Goal: Information Seeking & Learning: Learn about a topic

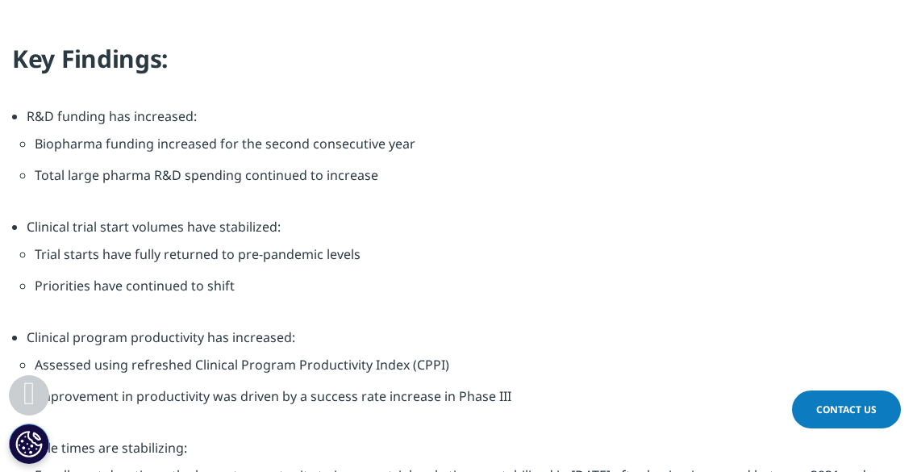
scroll to position [1943, 0]
click at [37, 64] on h4 "Key Findings:" at bounding box center [458, 66] width 892 height 44
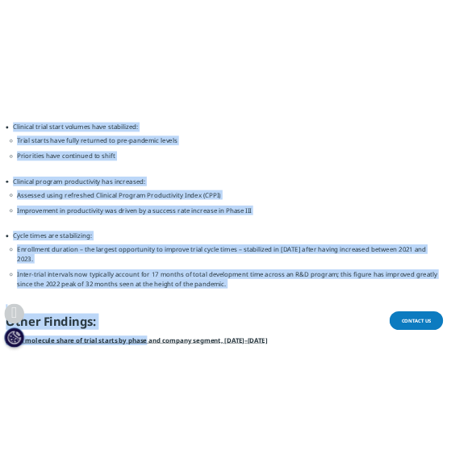
scroll to position [2177, 0]
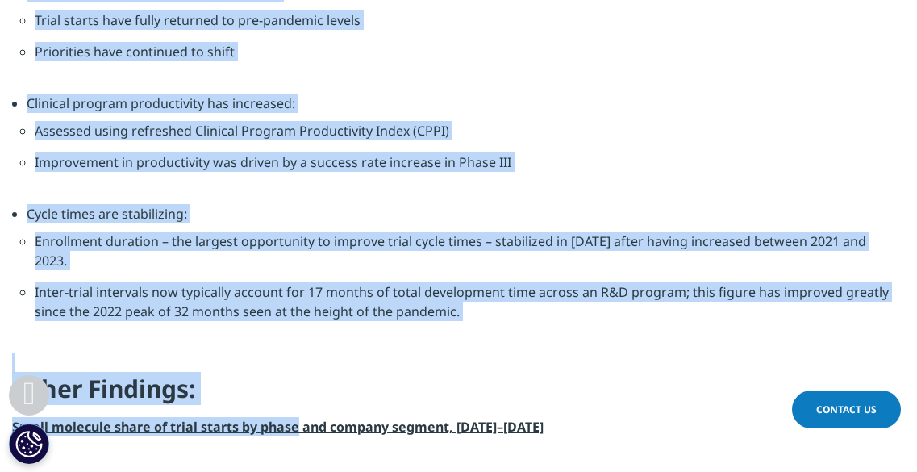
drag, startPoint x: 37, startPoint y: 64, endPoint x: 445, endPoint y: 293, distance: 467.7
click at [445, 293] on div "Key Findings: R&D funding has increased: Biopharma funding increased for the se…" at bounding box center [458, 122] width 917 height 627
copy div "Key Findings: R&D funding has increased: Biopharma funding increased for the se…"
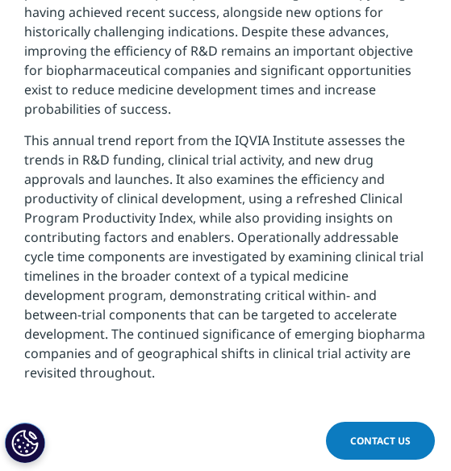
scroll to position [1129, 426]
click at [280, 227] on p "This annual trend report from the IQVIA Institute assesses the trends in R&D fu…" at bounding box center [225, 263] width 402 height 264
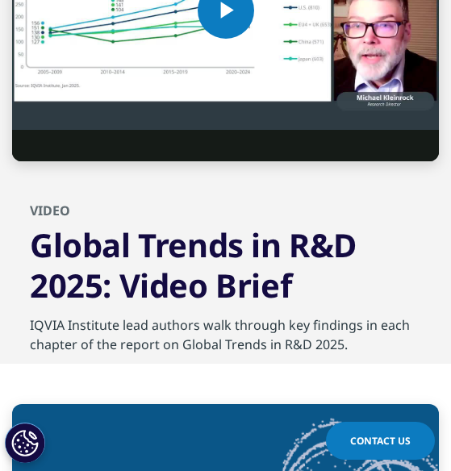
scroll to position [6444, 0]
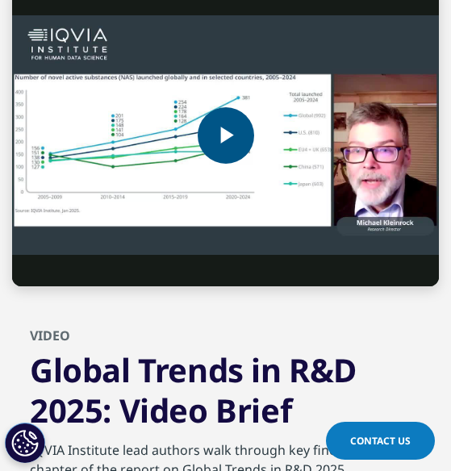
click at [226, 135] on span "Video Player" at bounding box center [226, 135] width 0 height 0
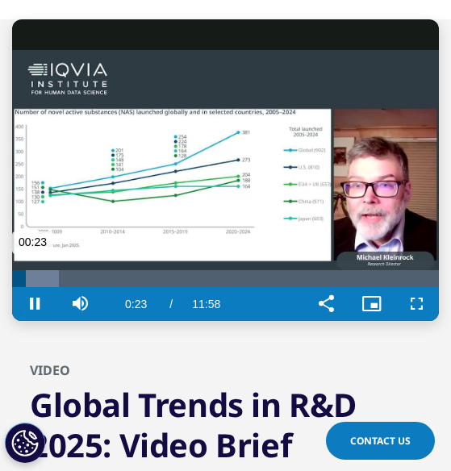
click at [45, 270] on div "Loaded : 11.03% 00:55 00:23" at bounding box center [225, 278] width 426 height 17
click at [57, 270] on div "Loaded : 16.55% 01:16 01:16" at bounding box center [225, 278] width 426 height 17
click at [76, 270] on div "Progress Bar" at bounding box center [67, 278] width 54 height 17
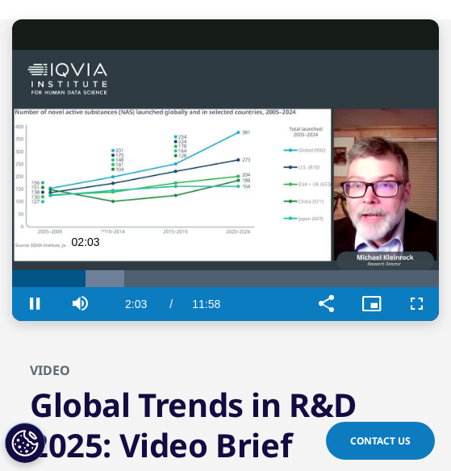
click at [71, 270] on div "Loaded : 26.21% 01:40 02:03" at bounding box center [225, 278] width 426 height 17
click at [57, 270] on div "01:39" at bounding box center [41, 278] width 59 height 17
click at [64, 270] on div "Loaded : 16.55% 01:22 01:16" at bounding box center [225, 278] width 426 height 17
click at [78, 270] on div "Progress Bar" at bounding box center [77, 278] width 47 height 17
click at [86, 270] on div "Progress Bar" at bounding box center [94, 278] width 51 height 17
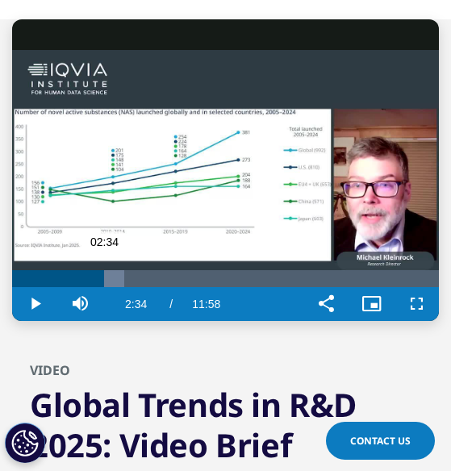
click at [103, 270] on div "Loaded : 26.21% 02:33 02:34" at bounding box center [225, 278] width 426 height 17
click at [111, 270] on div "Progress Bar" at bounding box center [118, 278] width 57 height 17
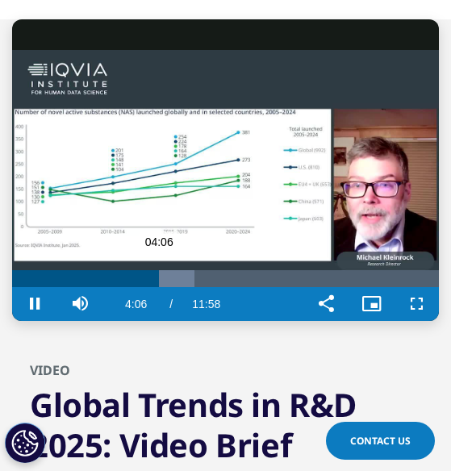
click at [164, 270] on div "Progress Bar" at bounding box center [166, 278] width 56 height 17
click at [171, 270] on div "Progress Bar" at bounding box center [173, 278] width 54 height 17
click at [181, 270] on div "Progress Bar" at bounding box center [176, 278] width 47 height 17
click at [195, 270] on div "Progress Bar" at bounding box center [191, 278] width 54 height 17
click at [206, 270] on div "Progress Bar" at bounding box center [201, 278] width 46 height 17
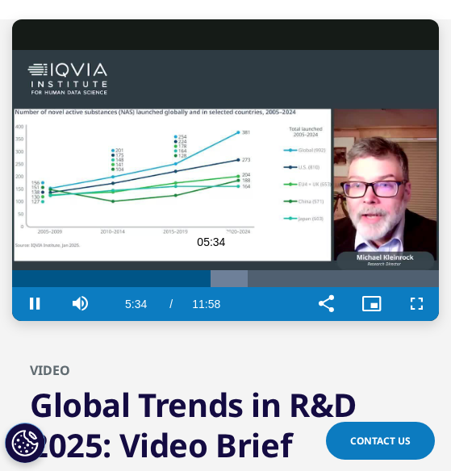
click at [223, 270] on div "Progress Bar" at bounding box center [219, 278] width 56 height 17
click at [246, 270] on div "Loaded : 60.72% 06:34 06:35" at bounding box center [225, 278] width 426 height 17
click at [258, 270] on div "Loaded : 60.72% 06:54 06:36" at bounding box center [225, 278] width 426 height 17
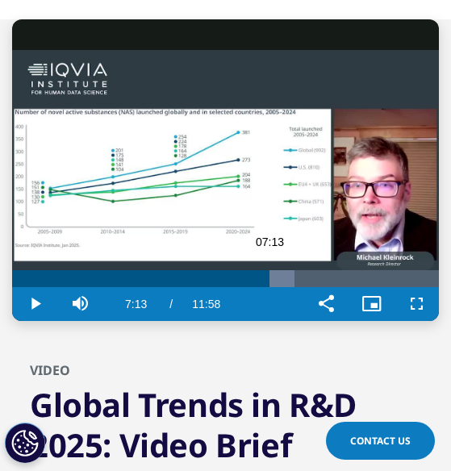
click at [269, 270] on div "Progress Bar" at bounding box center [267, 278] width 53 height 17
click at [289, 270] on div "Progress Bar" at bounding box center [272, 278] width 43 height 17
click at [303, 270] on div "Progress Bar" at bounding box center [302, 278] width 56 height 17
click at [312, 270] on div "Progress Bar" at bounding box center [314, 278] width 56 height 17
click at [330, 270] on div "Progress Bar" at bounding box center [317, 278] width 47 height 17
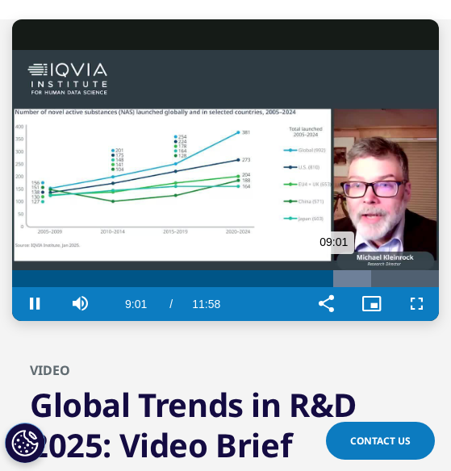
click at [338, 270] on div "Loaded : 84.18% 09:08 09:01" at bounding box center [225, 278] width 426 height 17
click at [345, 270] on div "Progress Bar" at bounding box center [349, 278] width 55 height 17
click at [354, 270] on div "Loaded : 86.94% 09:37 09:37" at bounding box center [225, 278] width 426 height 17
click at [358, 270] on div "Progress Bar" at bounding box center [364, 278] width 55 height 17
click at [370, 270] on div "Loaded : 89.70% 10:01 09:43" at bounding box center [225, 278] width 426 height 17
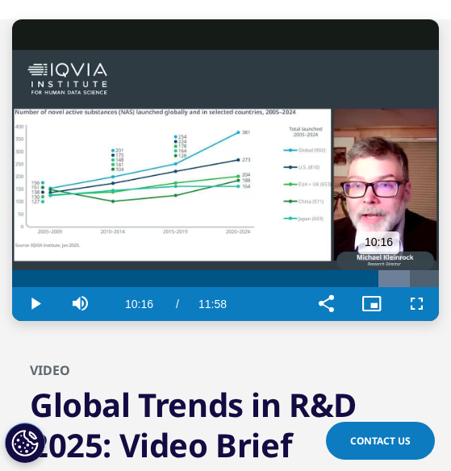
click at [378, 270] on div "Progress Bar" at bounding box center [382, 278] width 56 height 17
click at [392, 270] on div "Progress Bar" at bounding box center [388, 278] width 55 height 17
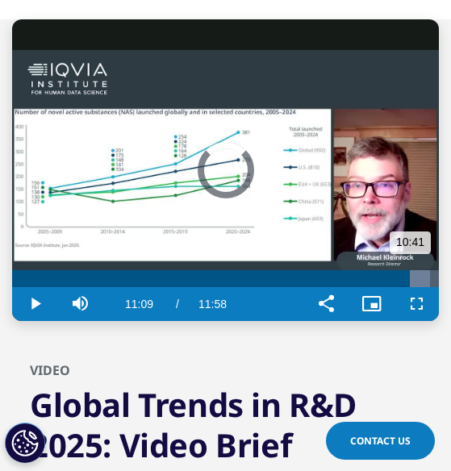
click at [409, 270] on div "Progress Bar" at bounding box center [402, 278] width 55 height 17
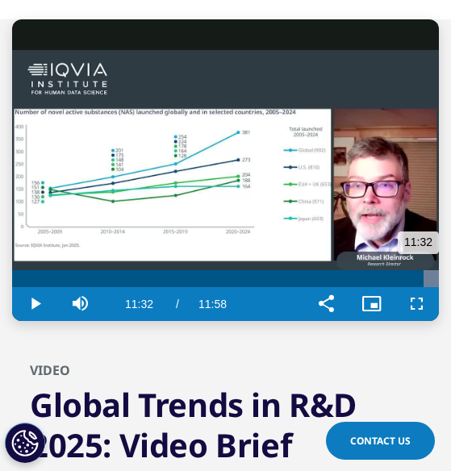
click at [423, 270] on div "Loaded : 100.00% 11:32 11:32" at bounding box center [225, 278] width 426 height 17
click at [67, 270] on div "Loaded : 100.00% 01:41 11:34" at bounding box center [225, 278] width 426 height 17
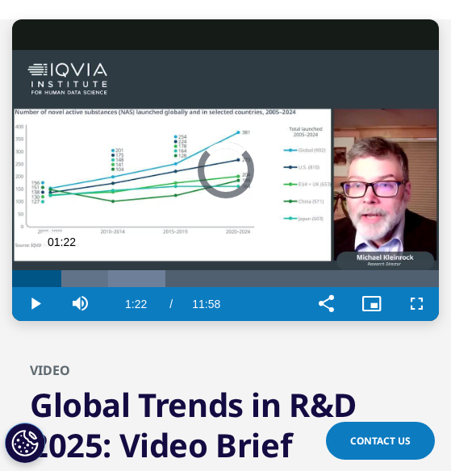
click at [60, 270] on div "01:22" at bounding box center [36, 278] width 49 height 17
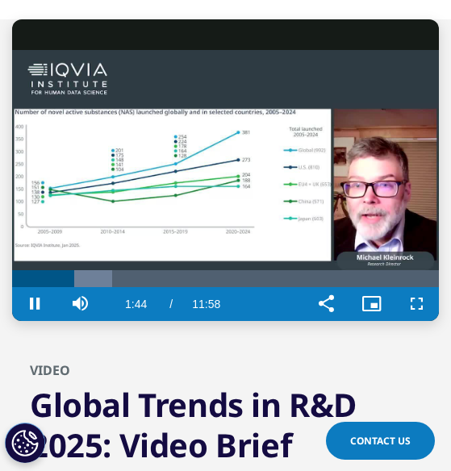
click at [339, 197] on video "Video Player" at bounding box center [225, 169] width 426 height 301
click at [282, 178] on video "Video Player" at bounding box center [225, 169] width 426 height 301
click at [251, 164] on video "Video Player" at bounding box center [225, 169] width 426 height 301
click at [230, 148] on video "Video Player" at bounding box center [225, 169] width 426 height 301
click at [345, 164] on video "Video Player" at bounding box center [225, 169] width 426 height 301
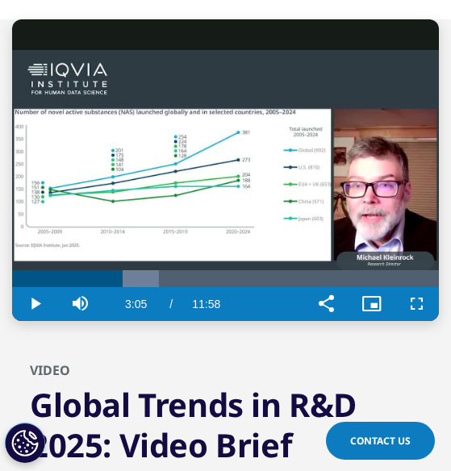
click at [331, 202] on video "Video Player" at bounding box center [225, 169] width 426 height 301
click at [218, 150] on video "Video Player" at bounding box center [225, 169] width 426 height 301
click at [292, 183] on video "Video Player" at bounding box center [225, 169] width 426 height 301
click at [384, 204] on video "Video Player" at bounding box center [225, 169] width 426 height 301
click at [133, 270] on div "03:31" at bounding box center [75, 278] width 126 height 17
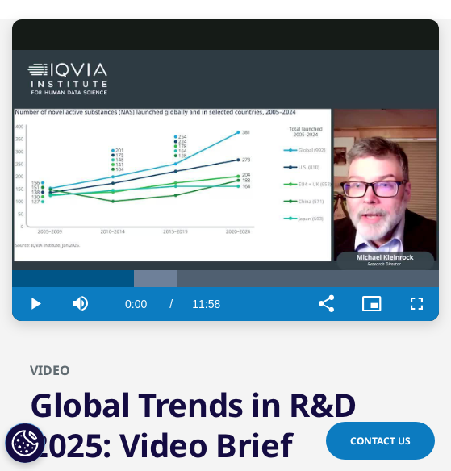
click at [197, 208] on video "Video Player" at bounding box center [225, 169] width 426 height 301
click at [238, 174] on video "Video Player" at bounding box center [225, 169] width 426 height 301
click at [354, 199] on video "Video Player" at bounding box center [225, 169] width 426 height 301
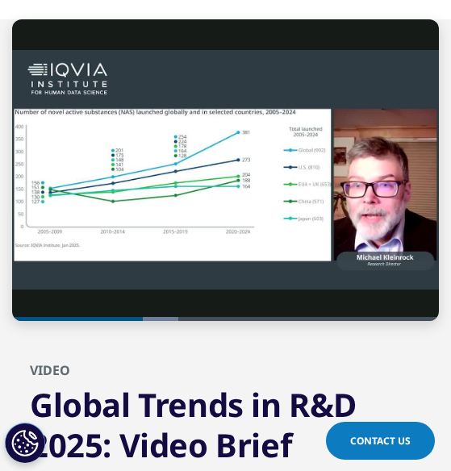
click at [354, 199] on video "Video Player" at bounding box center [225, 169] width 426 height 301
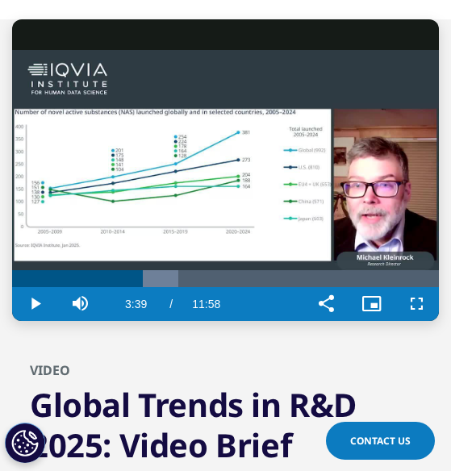
click at [312, 200] on video "Video Player" at bounding box center [225, 169] width 426 height 301
click at [139, 270] on div "03:39" at bounding box center [77, 278] width 131 height 17
click at [133, 270] on div "Loaded : 38.96% 03:23 03:35" at bounding box center [225, 278] width 426 height 17
click at [301, 198] on video "Video Player" at bounding box center [225, 169] width 426 height 301
click at [291, 194] on video "Video Player" at bounding box center [225, 169] width 426 height 301
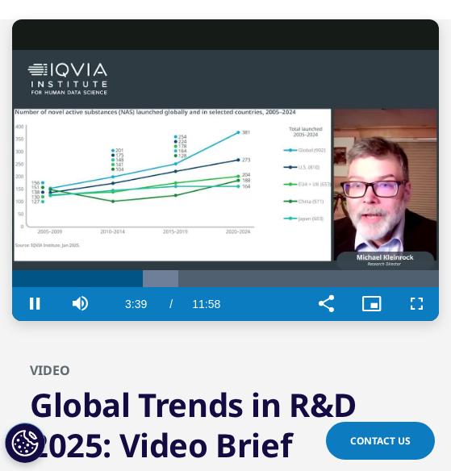
click at [309, 182] on video "Video Player" at bounding box center [225, 169] width 426 height 301
click at [377, 150] on video "Video Player" at bounding box center [225, 169] width 426 height 301
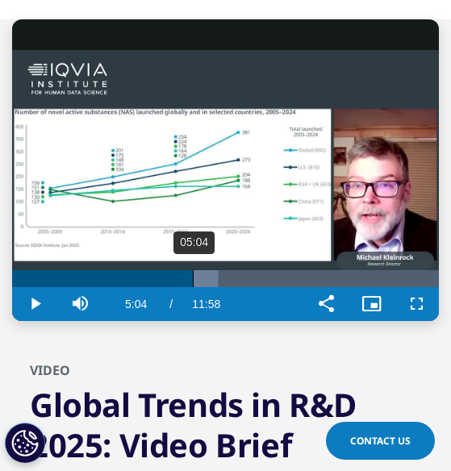
click at [193, 270] on div "Loaded : 48.30% 05:04 05:04" at bounding box center [225, 278] width 426 height 17
click at [202, 270] on div "05:19" at bounding box center [202, 278] width 1 height 17
click at [210, 270] on div "Progress Bar" at bounding box center [213, 278] width 56 height 17
click at [218, 270] on div "Loaded : 55.20% 05:49 05:49" at bounding box center [225, 278] width 426 height 17
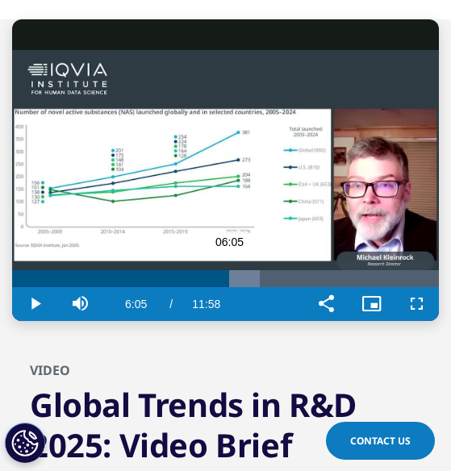
click at [228, 270] on div "Loaded : 57.96% 06:04 06:05" at bounding box center [225, 278] width 426 height 17
click at [244, 270] on div "Progress Bar" at bounding box center [246, 278] width 56 height 17
click at [257, 270] on div "Progress Bar" at bounding box center [255, 278] width 56 height 17
click at [266, 270] on div "Loaded : 66.24% 07:09 07:09" at bounding box center [225, 278] width 426 height 17
click at [279, 270] on div "Progress Bar" at bounding box center [275, 278] width 53 height 17
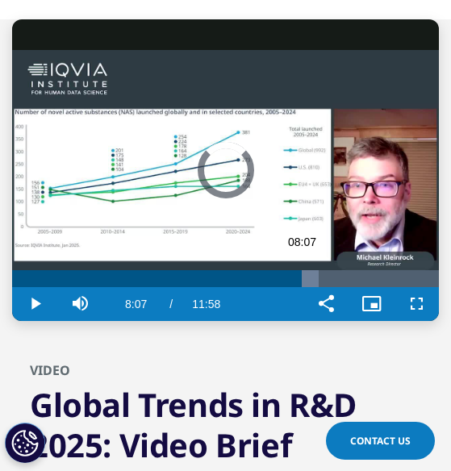
click at [301, 270] on div "Progress Bar" at bounding box center [291, 278] width 56 height 17
click at [251, 180] on video "Video Player" at bounding box center [225, 169] width 426 height 301
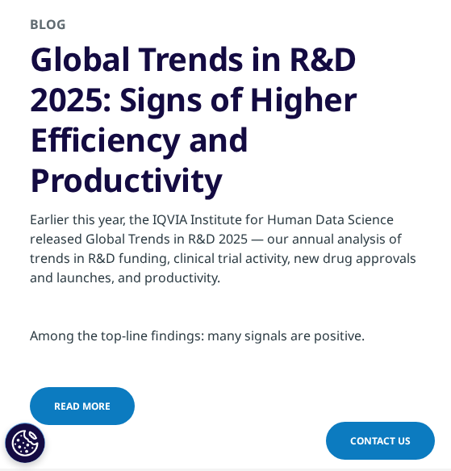
scroll to position [7174, 0]
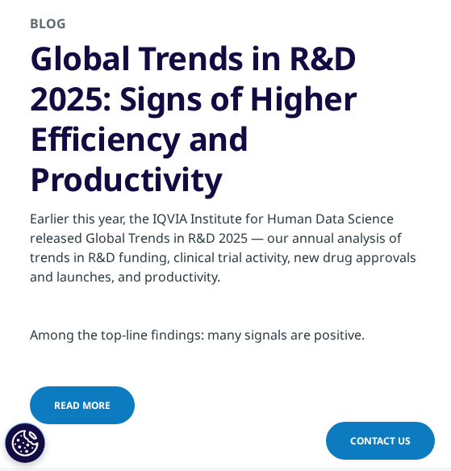
click at [78, 401] on link "read more" at bounding box center [82, 405] width 105 height 38
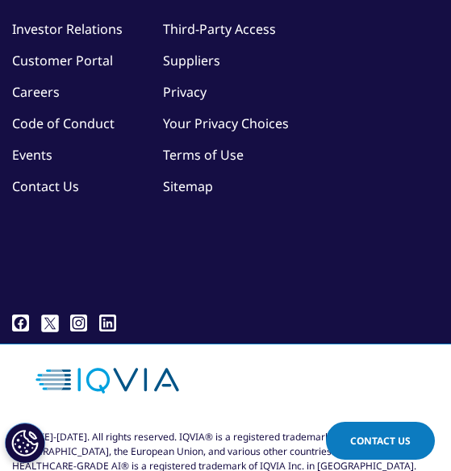
scroll to position [8219, 0]
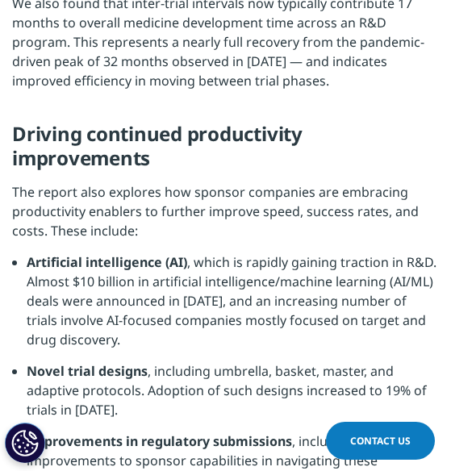
scroll to position [1793, 0]
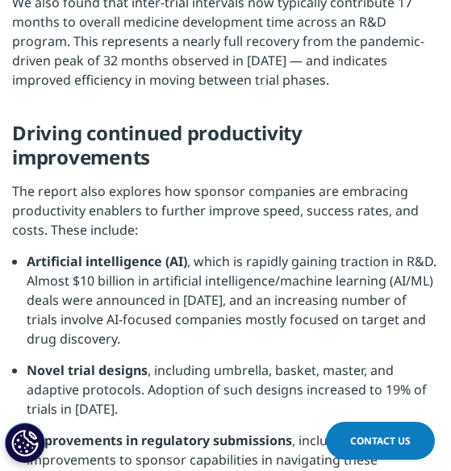
click at [48, 262] on strong "Artificial intelligence (AI)" at bounding box center [107, 261] width 160 height 18
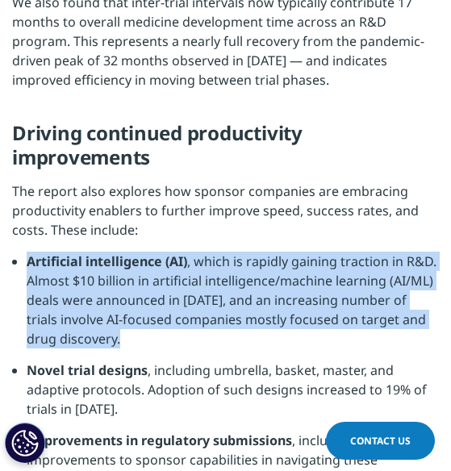
drag, startPoint x: 48, startPoint y: 262, endPoint x: 85, endPoint y: 360, distance: 105.4
click at [85, 360] on li "Artificial intelligence (AI) , which is rapidly gaining traction in R&D. Almost…" at bounding box center [233, 305] width 412 height 109
copy ul "Artificial intelligence (AI) , which is rapidly gaining traction in R&D. Almost…"
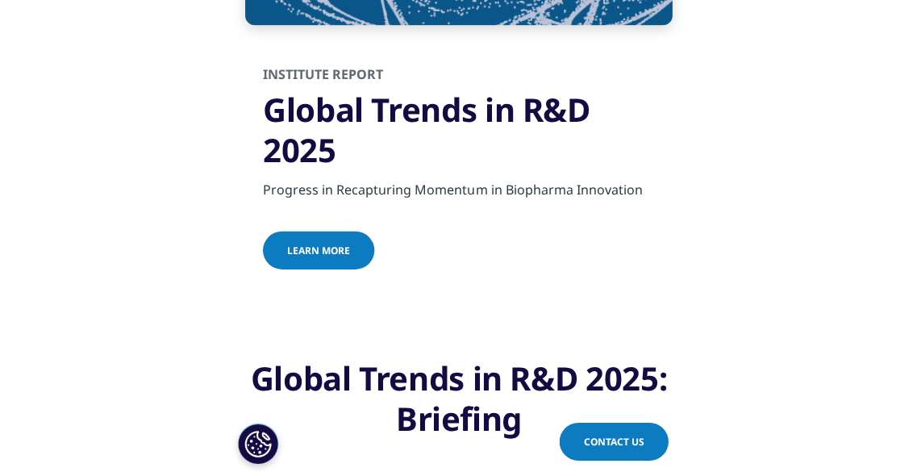
scroll to position [2979, 0]
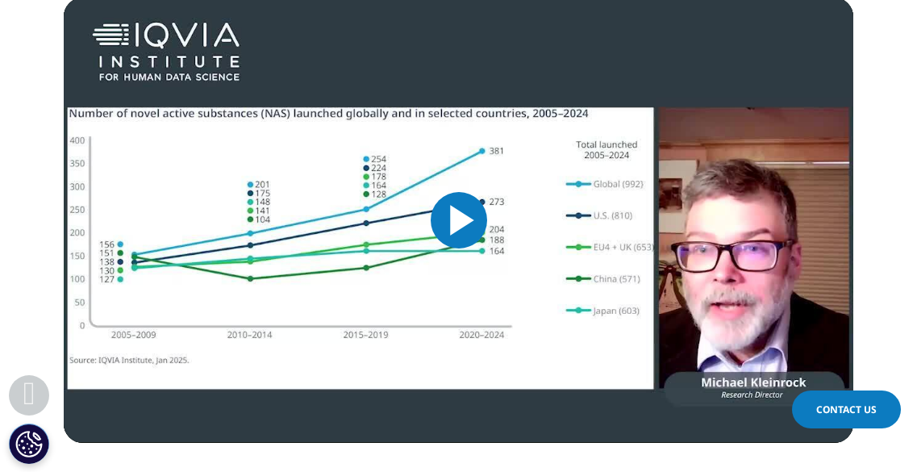
click at [450, 202] on img "Video Player" at bounding box center [458, 220] width 789 height 445
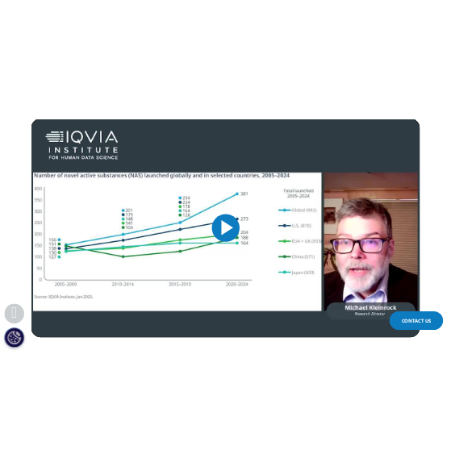
scroll to position [2708, 0]
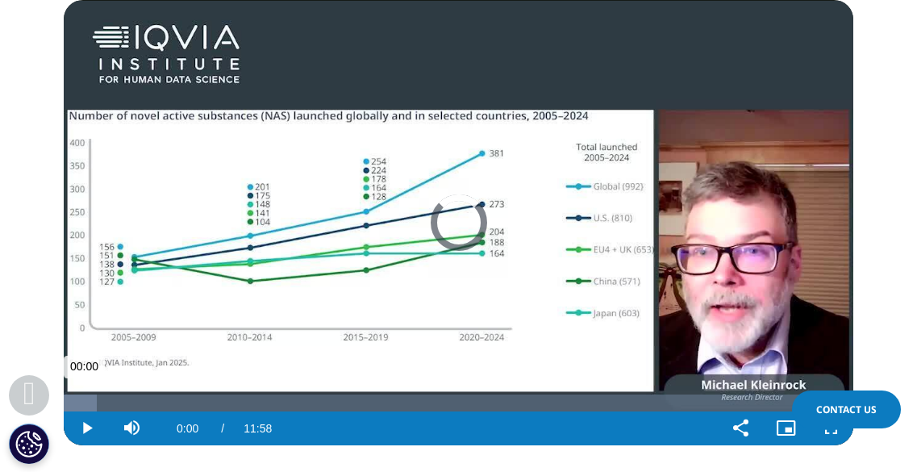
click at [149, 403] on div "Loaded : 4.17% 01:17 00:00" at bounding box center [458, 402] width 789 height 17
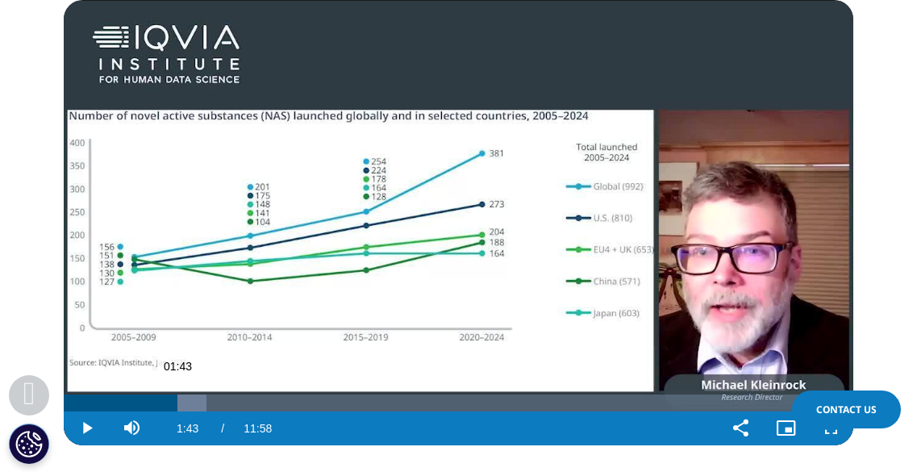
click at [177, 400] on div "Progress Bar" at bounding box center [175, 402] width 61 height 17
click at [166, 403] on div "Loaded : 23.45% 01:33 01:44" at bounding box center [458, 402] width 789 height 17
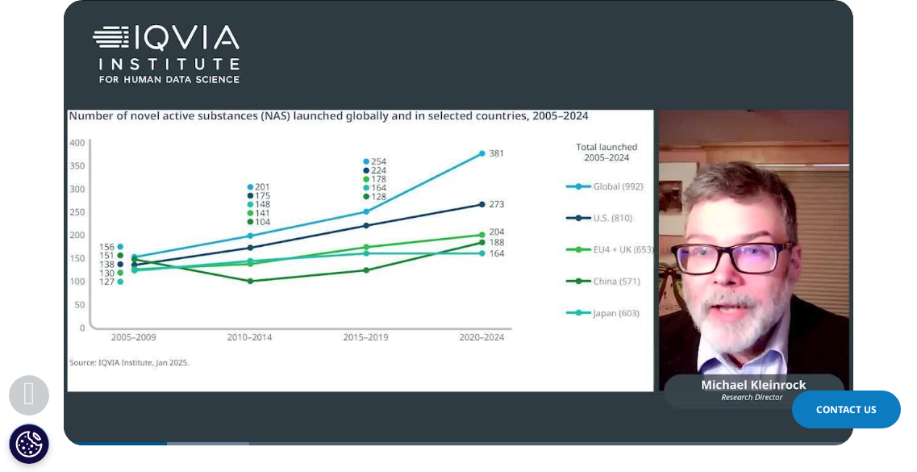
click at [181, 400] on video-js "Video Player is loading. Play Video Pause Skip Backward Skip Forward Mute Curre…" at bounding box center [458, 222] width 789 height 445
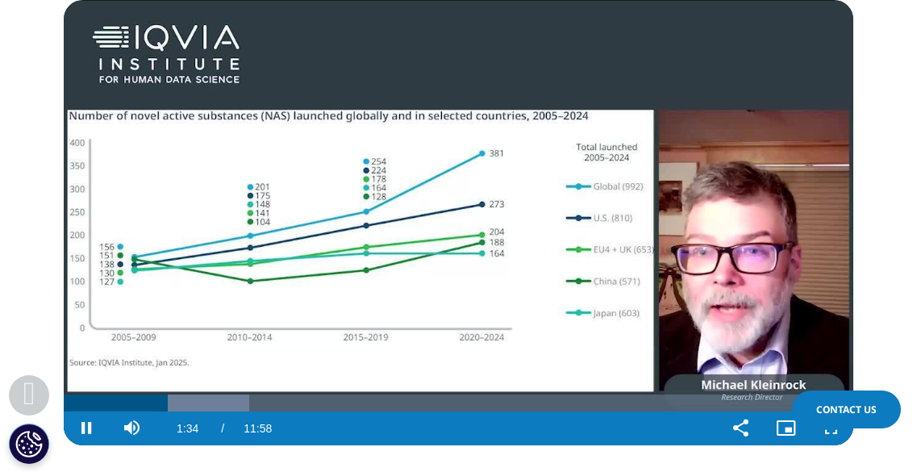
click at [181, 400] on div "Loaded : 23.45% 01:55 01:34" at bounding box center [458, 402] width 789 height 17
click at [250, 347] on video "Video Player" at bounding box center [458, 222] width 789 height 445
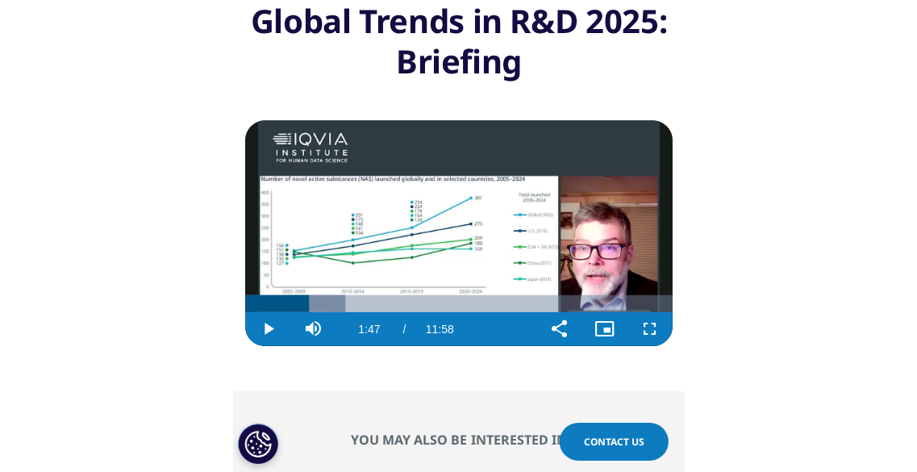
scroll to position [3336, 0]
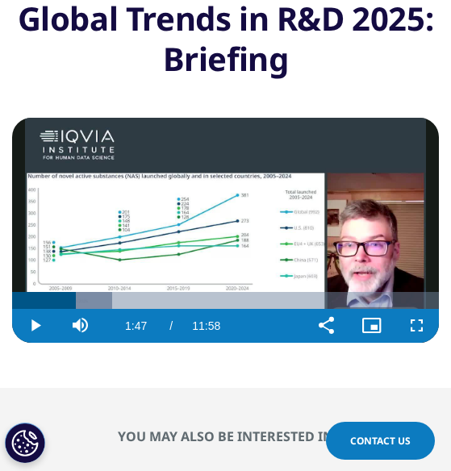
click at [159, 242] on video "Video Player" at bounding box center [225, 231] width 426 height 226
click at [96, 292] on div "Progress Bar" at bounding box center [95, 300] width 34 height 17
click at [105, 292] on div "Progress Bar" at bounding box center [106, 300] width 57 height 17
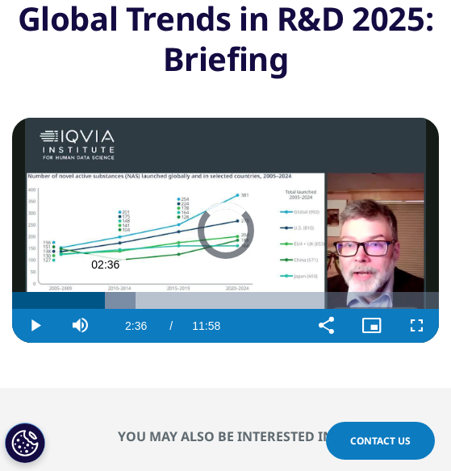
click at [113, 292] on div "Progress Bar" at bounding box center [112, 300] width 48 height 17
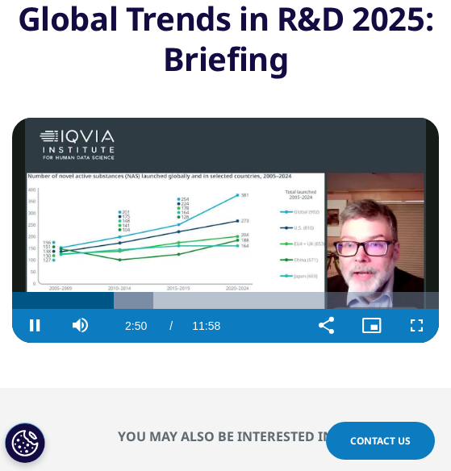
click at [214, 230] on video "Video Player" at bounding box center [225, 231] width 426 height 226
